Goal: Go to known website: Access a specific website the user already knows

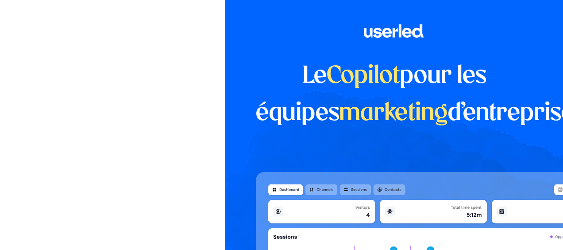
click at [355, 169] on div at bounding box center [425, 191] width 338 height 118
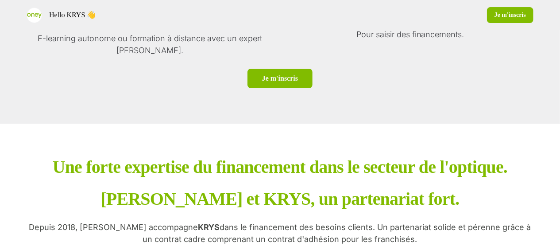
scroll to position [1579, 0]
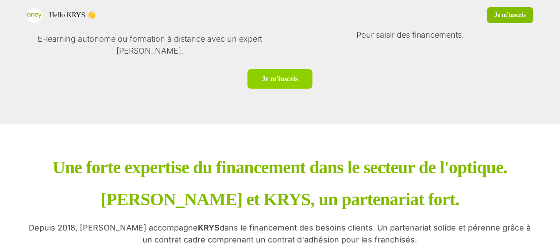
click at [278, 87] on link "Je m'inscris" at bounding box center [279, 78] width 65 height 19
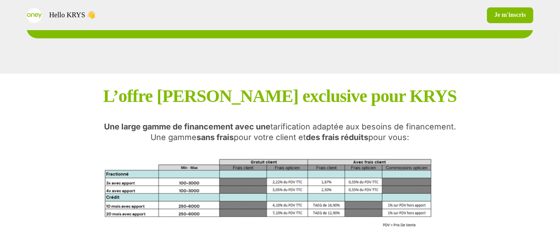
scroll to position [932, 0]
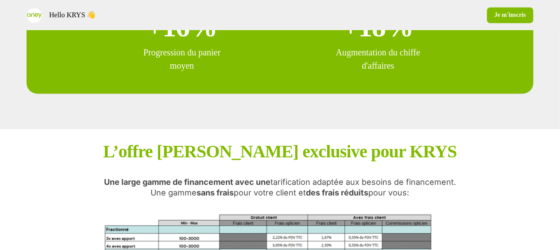
click at [532, 127] on div "KPIs de performance +16% Progression du panier moyen +18% Augmentation du chiff…" at bounding box center [280, 20] width 560 height 217
